Goal: Task Accomplishment & Management: Use online tool/utility

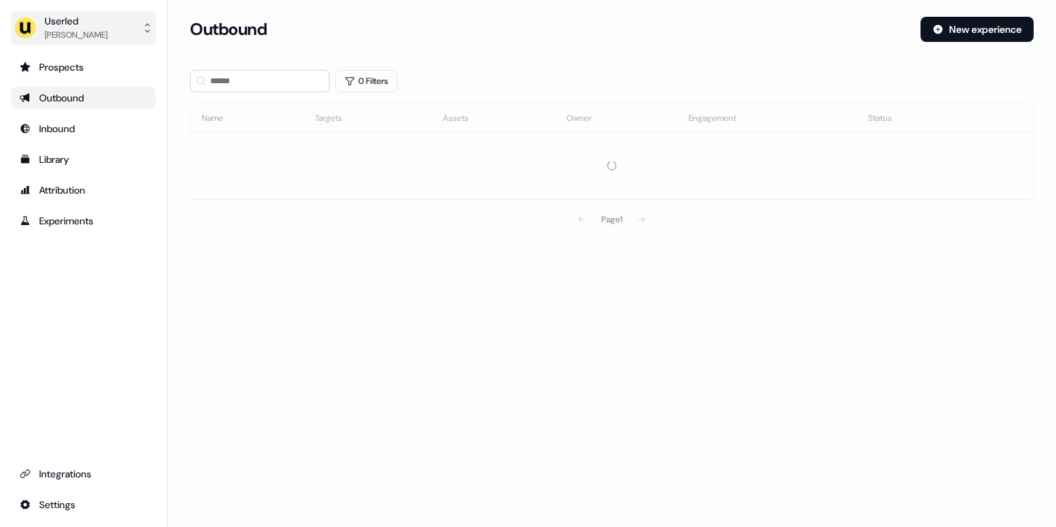
click at [108, 36] on div "[PERSON_NAME]" at bounding box center [76, 35] width 63 height 14
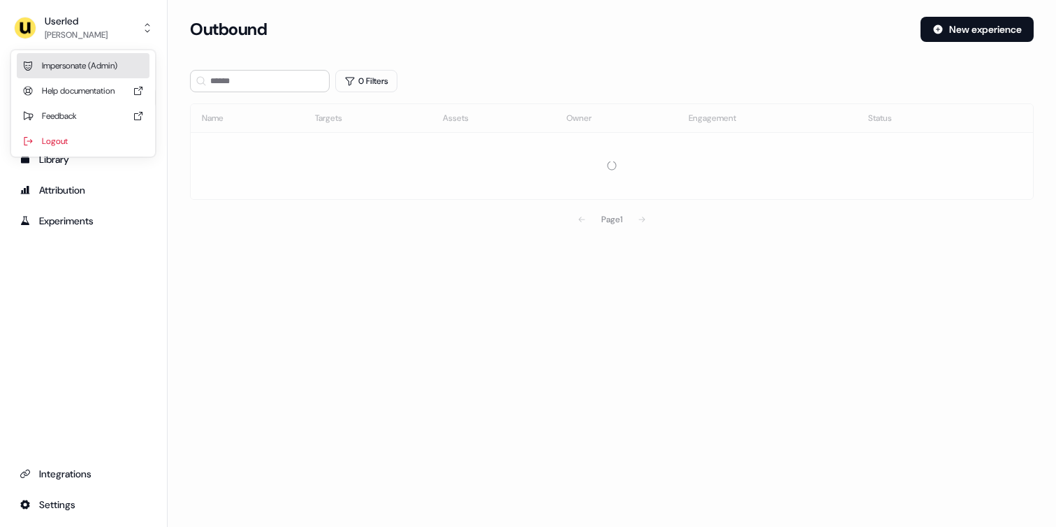
click at [96, 61] on div "Impersonate (Admin)" at bounding box center [83, 65] width 133 height 25
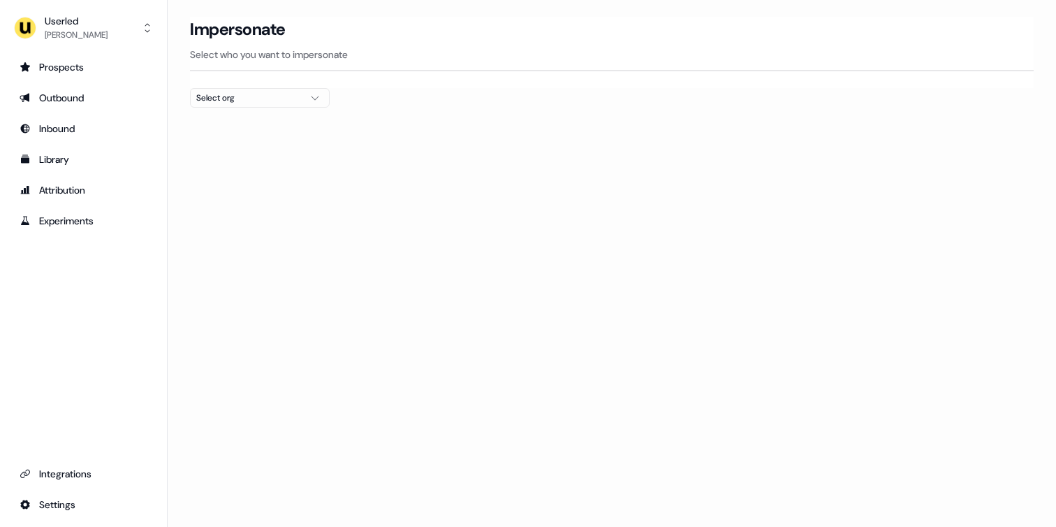
click at [280, 99] on div "Select org" at bounding box center [248, 98] width 105 height 14
